Goal: Entertainment & Leisure: Consume media (video, audio)

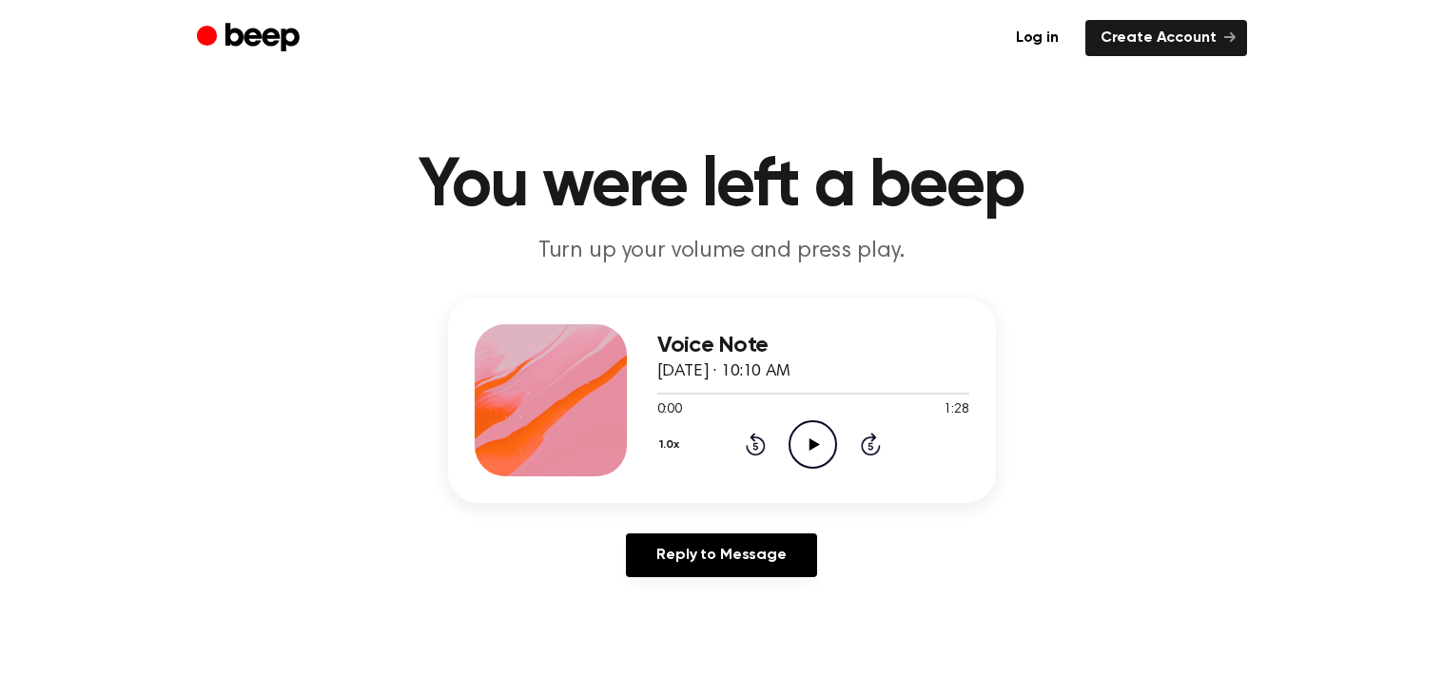
click at [826, 451] on icon "Play Audio" at bounding box center [812, 444] width 49 height 49
click at [811, 437] on icon "Pause Audio" at bounding box center [812, 444] width 49 height 49
click at [799, 463] on circle at bounding box center [812, 444] width 47 height 47
click at [761, 452] on icon at bounding box center [756, 444] width 20 height 23
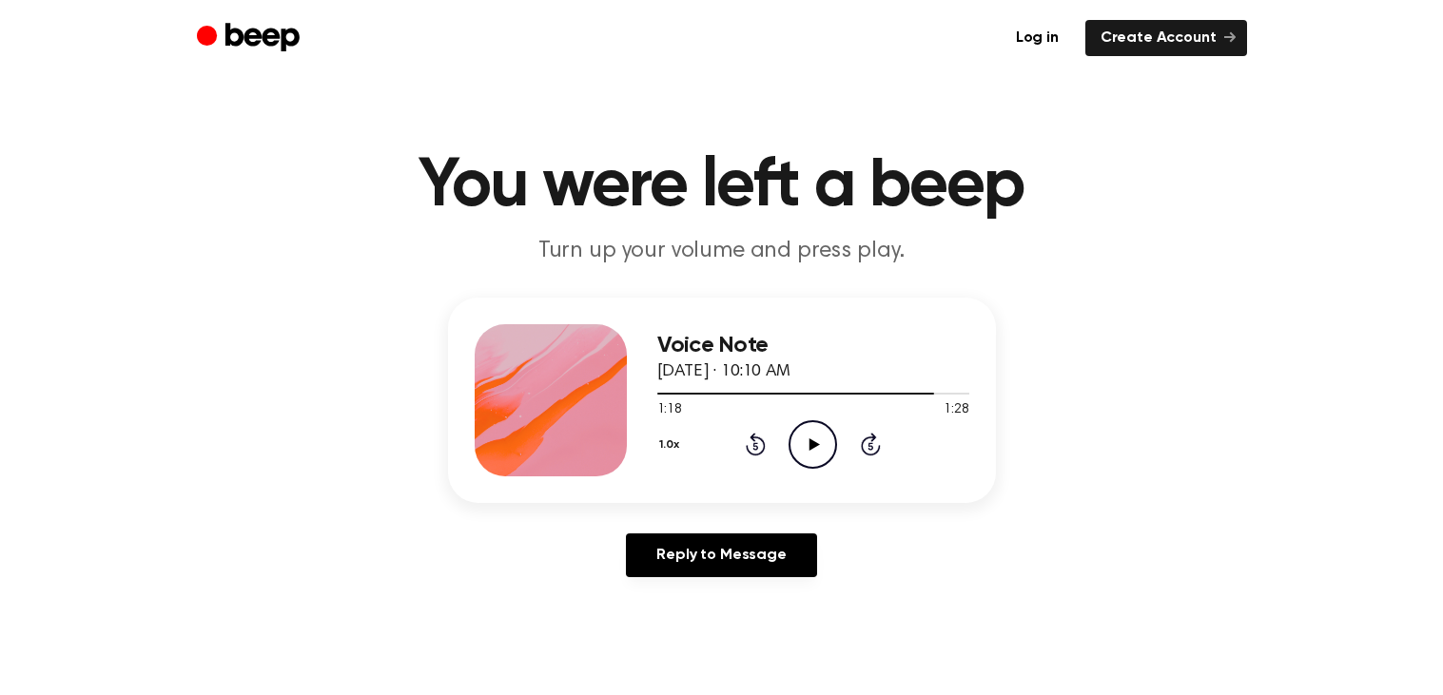
click at [810, 440] on icon at bounding box center [814, 444] width 10 height 12
click at [759, 433] on icon "Rewind 5 seconds" at bounding box center [755, 444] width 21 height 25
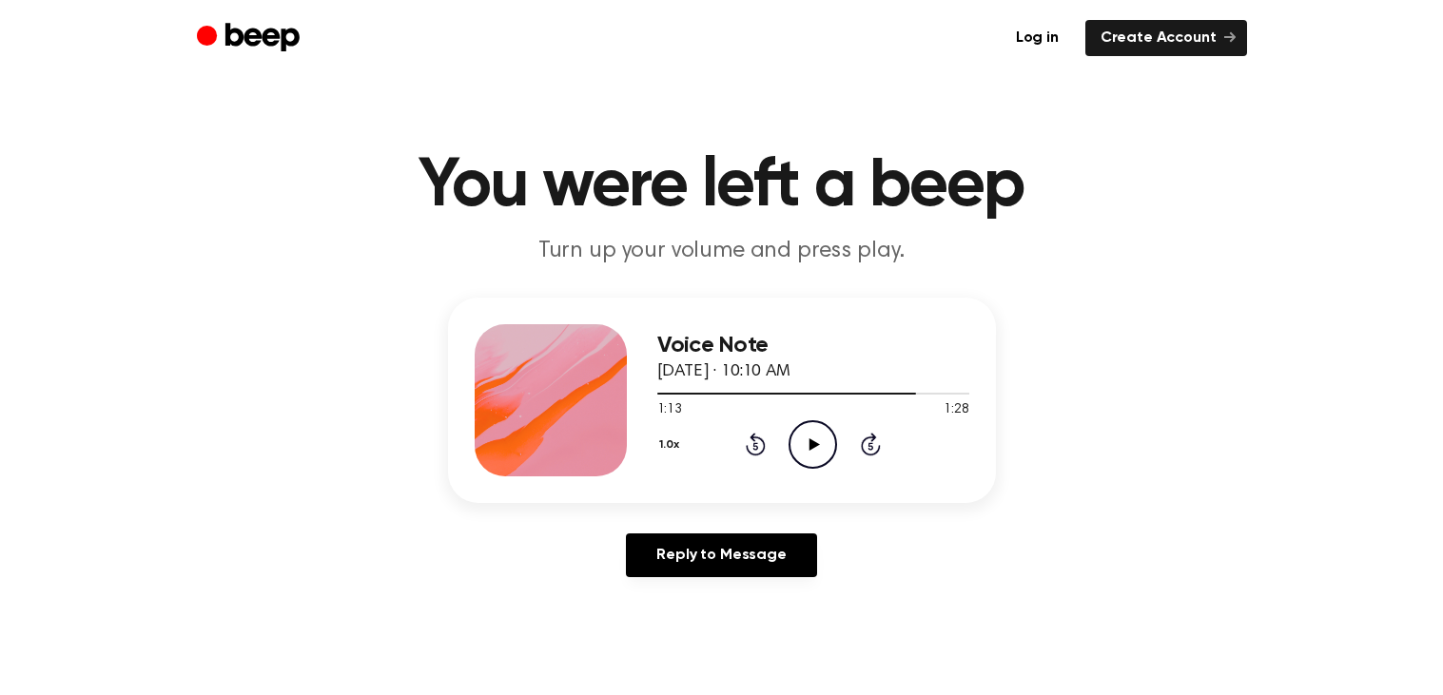
click at [759, 433] on icon "Rewind 5 seconds" at bounding box center [755, 444] width 21 height 25
click at [814, 437] on icon "Play Audio" at bounding box center [812, 444] width 49 height 49
click at [817, 430] on icon "Pause Audio" at bounding box center [812, 444] width 49 height 49
